Goal: Information Seeking & Learning: Find specific page/section

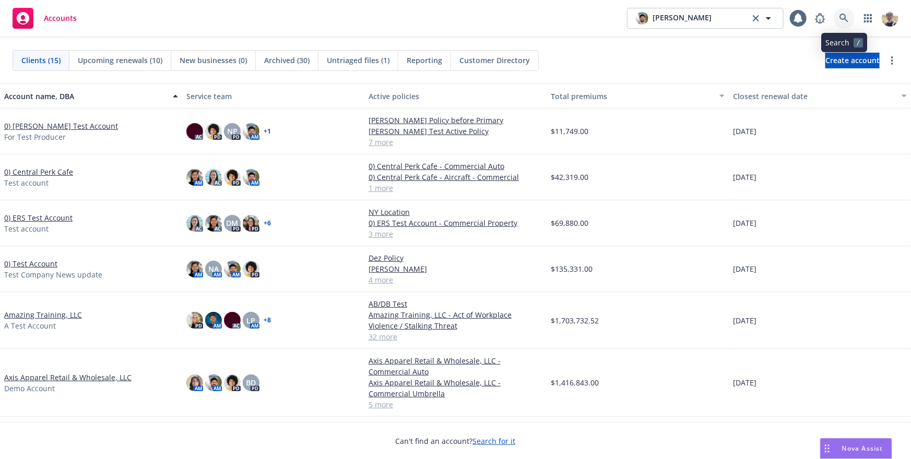
click at [843, 19] on icon at bounding box center [844, 18] width 9 height 9
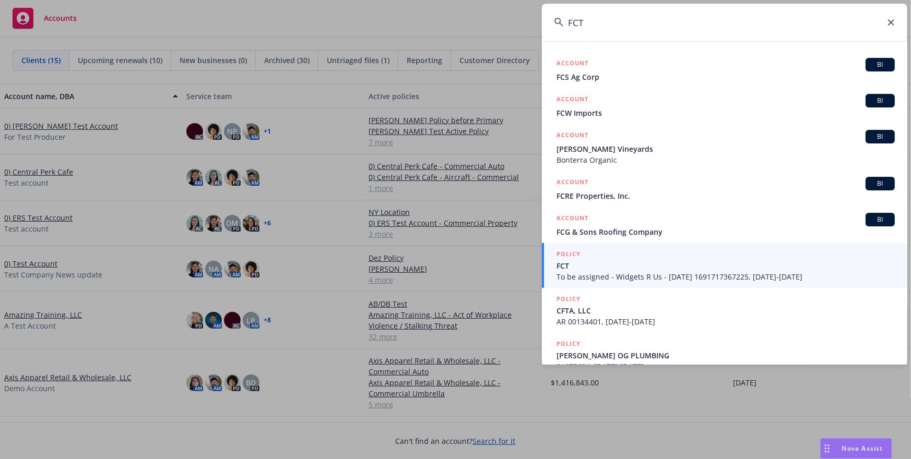
type input "FCT"
